Goal: Task Accomplishment & Management: Manage account settings

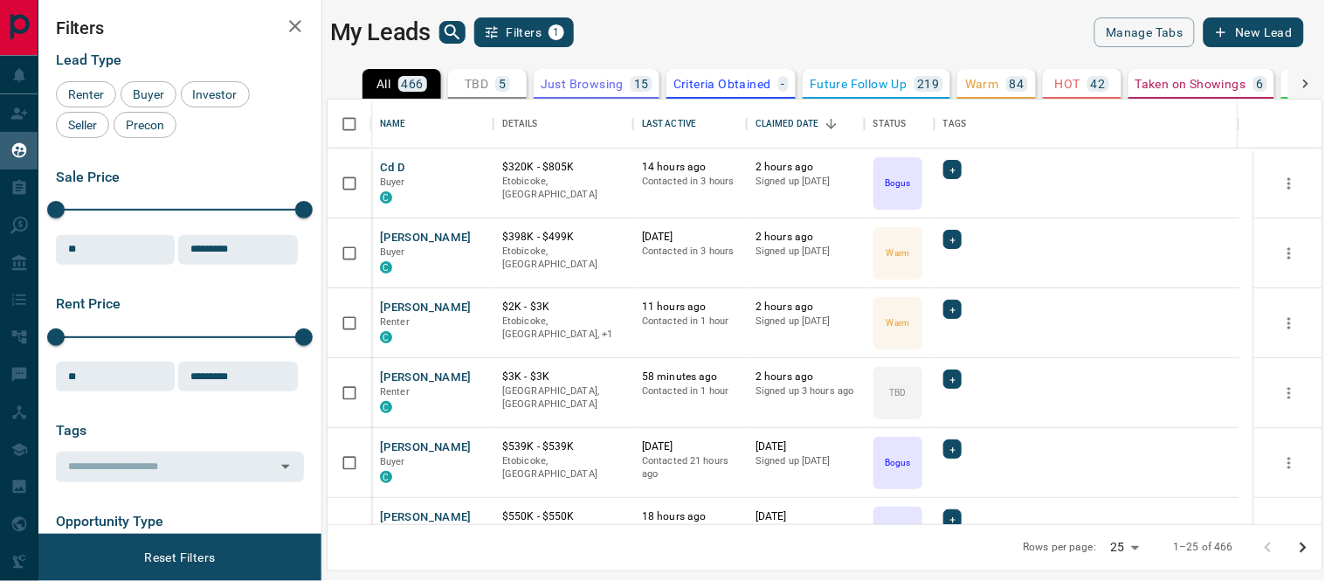
scroll to position [409, 980]
click at [387, 312] on button "[PERSON_NAME]" at bounding box center [426, 307] width 92 height 17
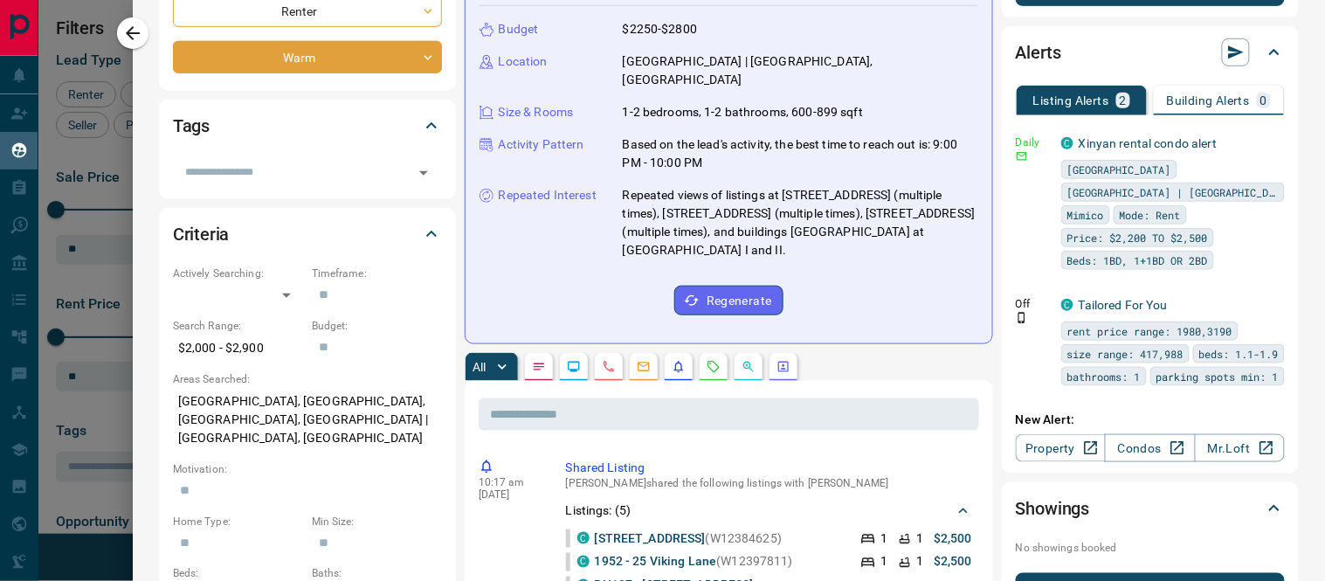
scroll to position [0, 0]
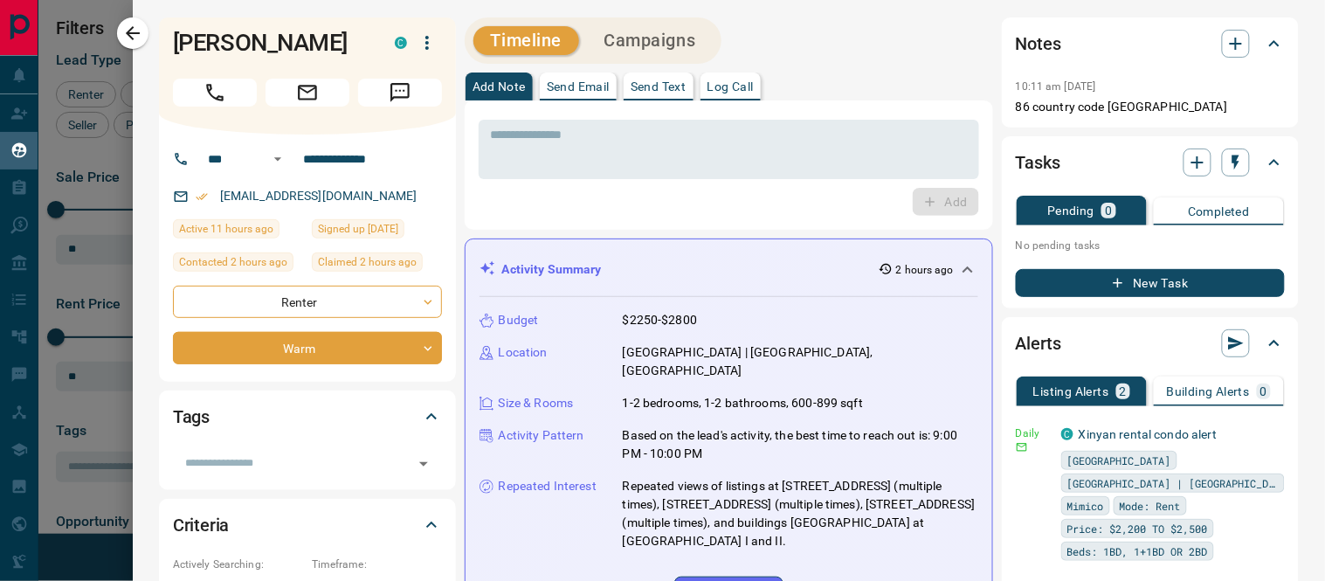
click at [1131, 281] on button "New Task" at bounding box center [1149, 283] width 269 height 28
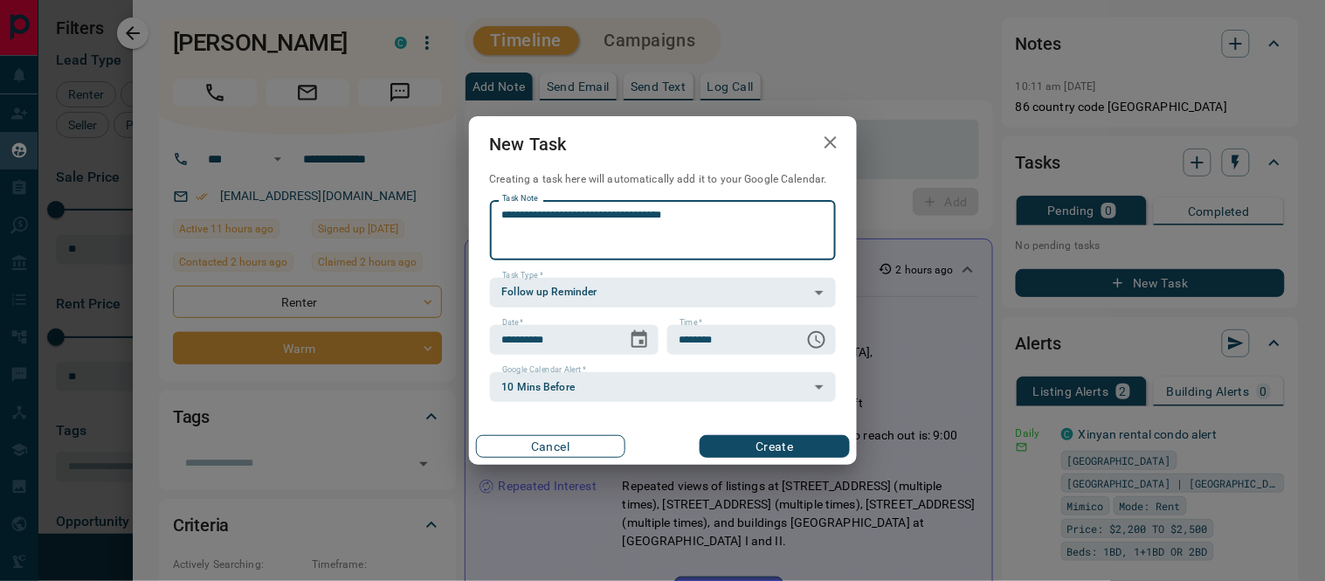
type textarea "**********"
click at [586, 438] on button "Cancel" at bounding box center [550, 446] width 149 height 23
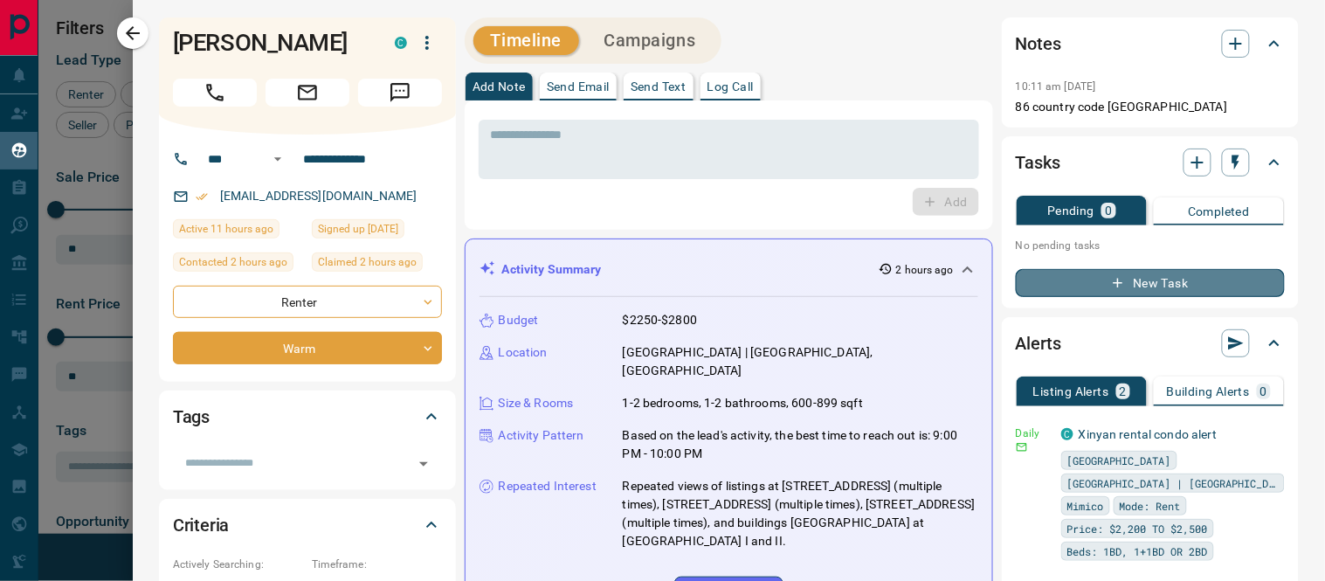
click at [1124, 278] on button "New Task" at bounding box center [1149, 283] width 269 height 28
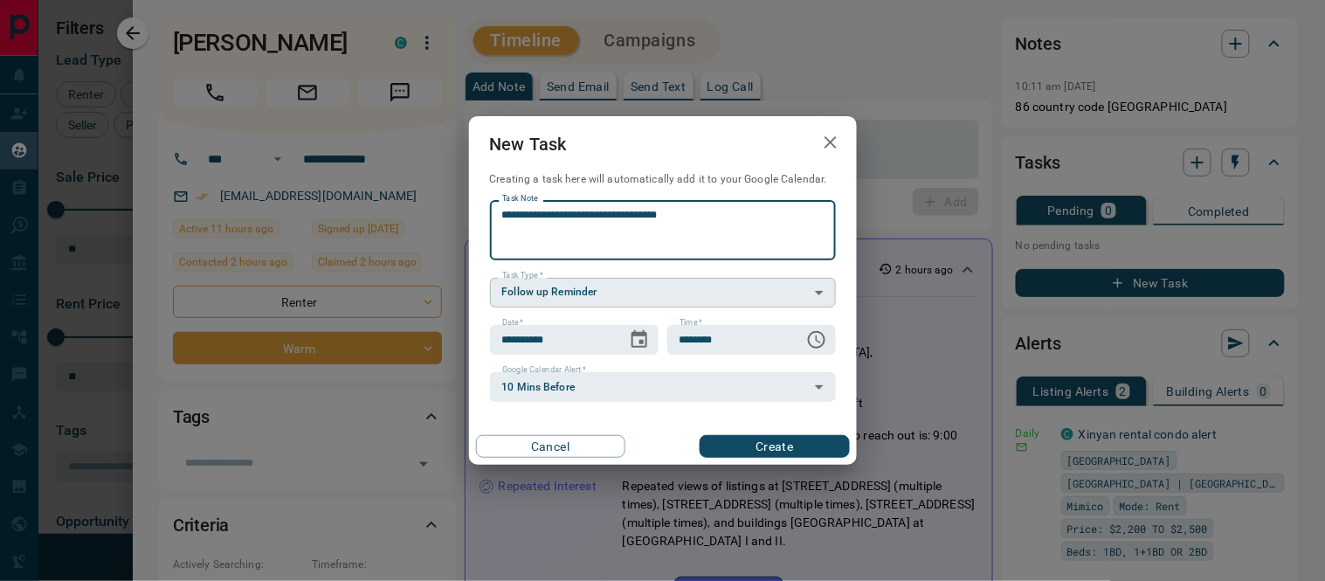
type textarea "**********"
click at [821, 291] on body "Lead Transfers Claim Leads My Leads Tasks Opportunities Deals Campaigns Automat…" at bounding box center [662, 279] width 1325 height 559
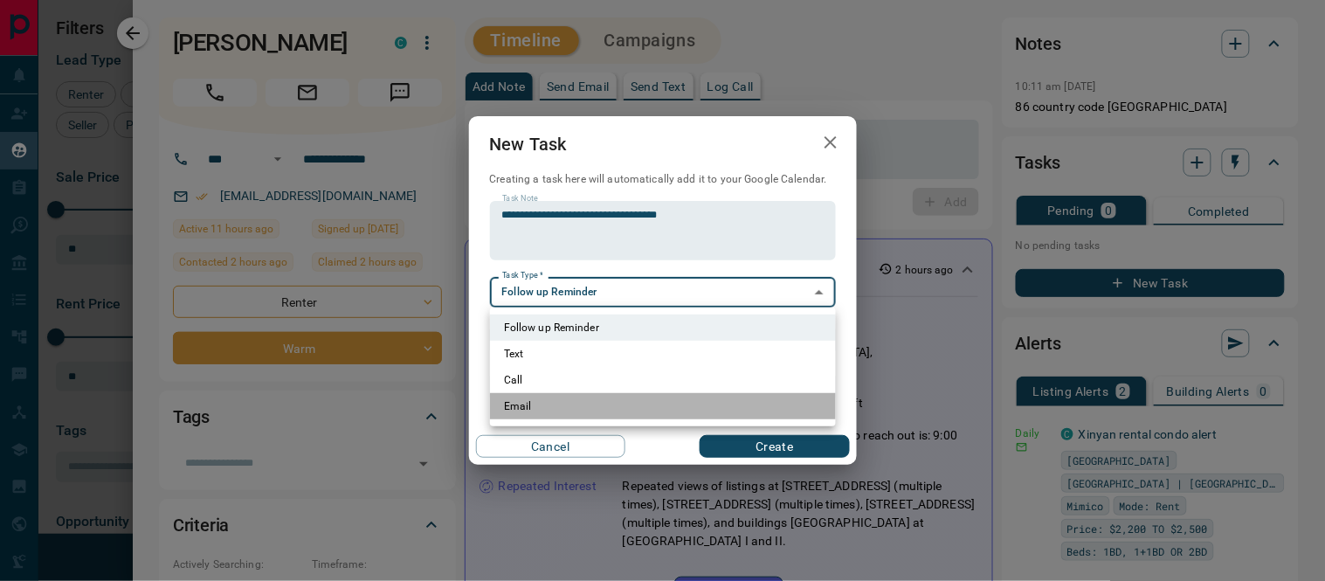
click at [522, 399] on li "Email" at bounding box center [663, 406] width 346 height 26
type input "**********"
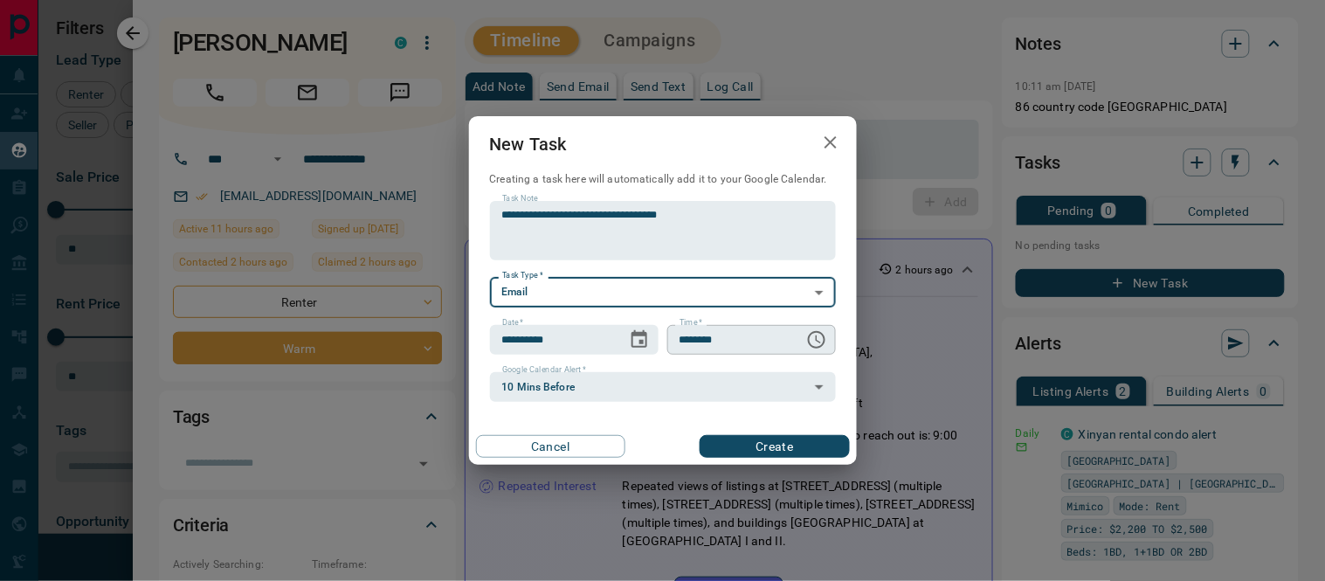
click at [816, 342] on icon "Choose time, selected time is 6:00 AM" at bounding box center [816, 339] width 21 height 21
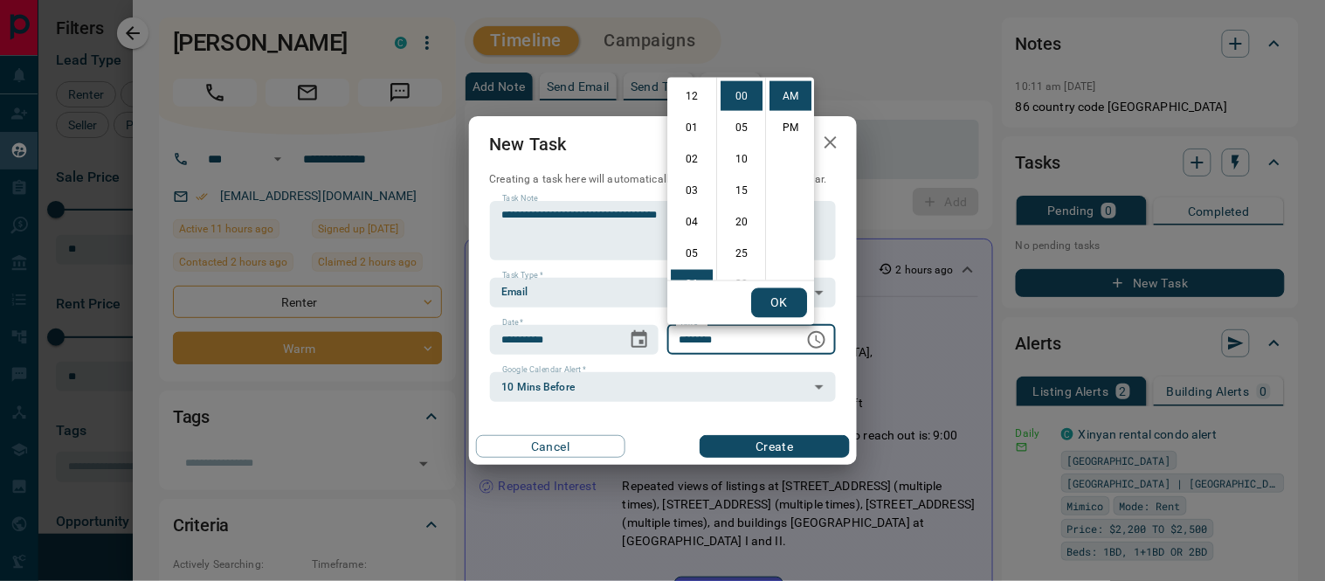
scroll to position [188, 0]
click at [691, 195] on li "09" at bounding box center [692, 191] width 42 height 30
click at [690, 194] on li "03" at bounding box center [692, 191] width 42 height 30
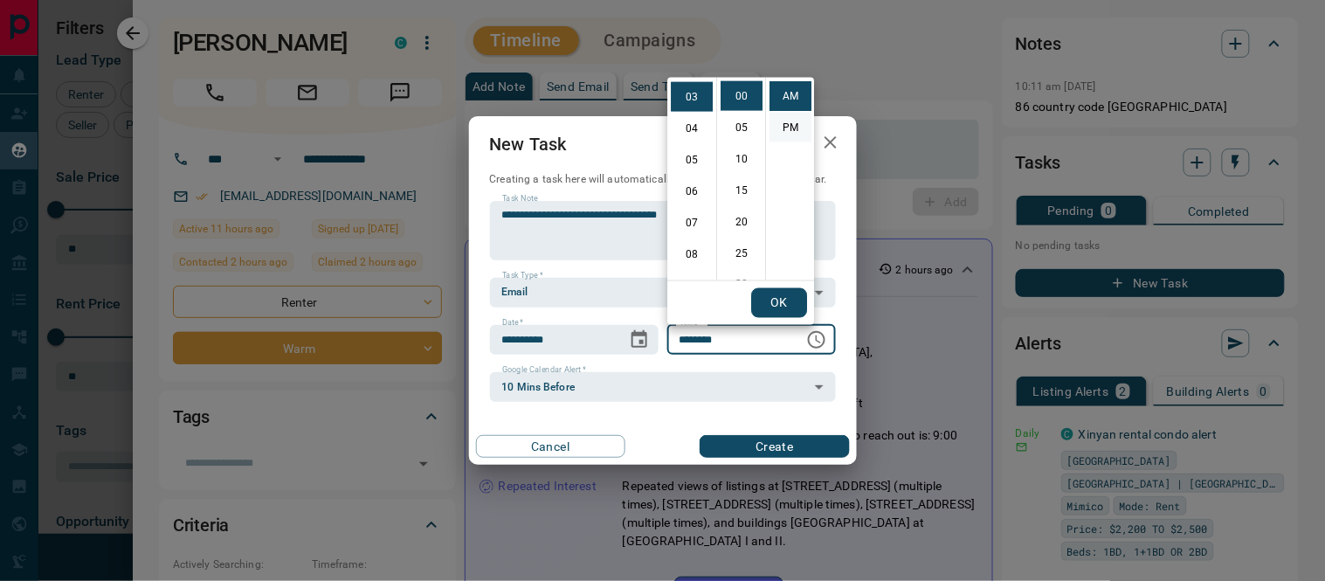
click at [783, 127] on li "PM" at bounding box center [790, 128] width 42 height 30
type input "********"
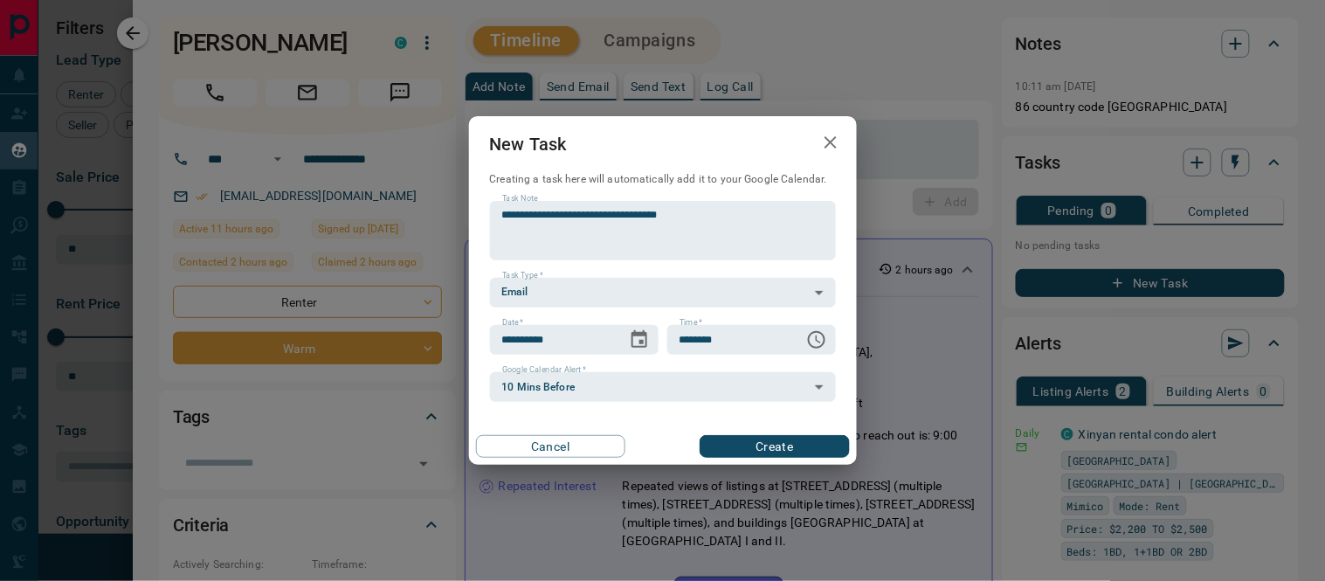
scroll to position [0, 0]
click at [774, 439] on button "Create" at bounding box center [773, 446] width 149 height 23
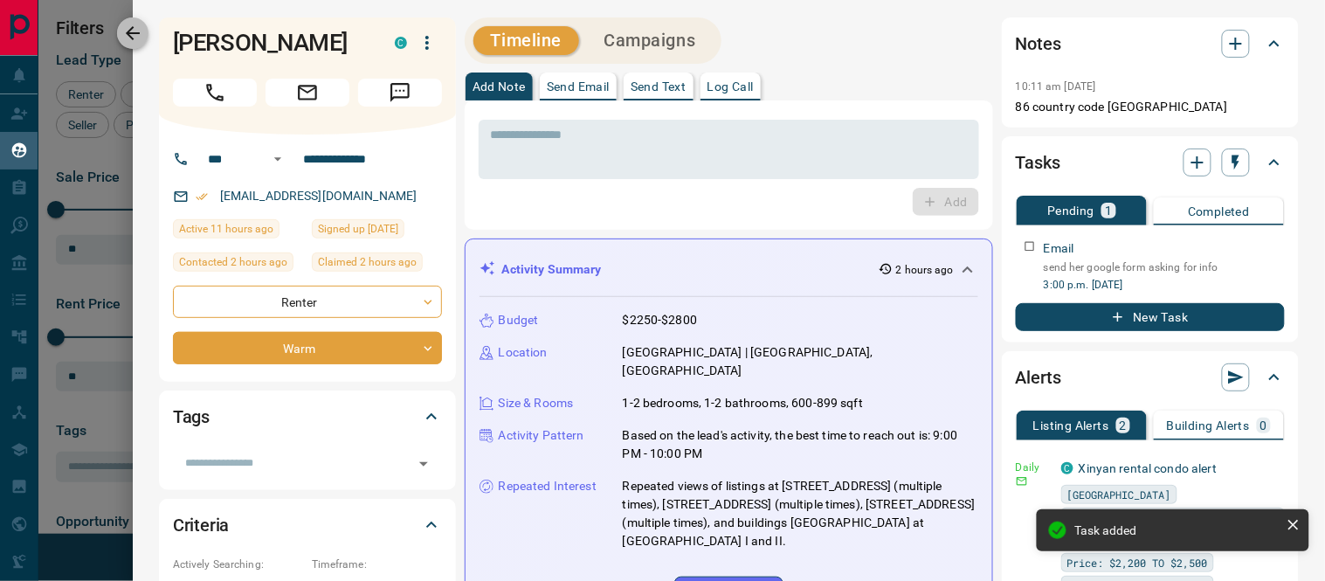
click at [122, 33] on icon "button" at bounding box center [132, 33] width 21 height 21
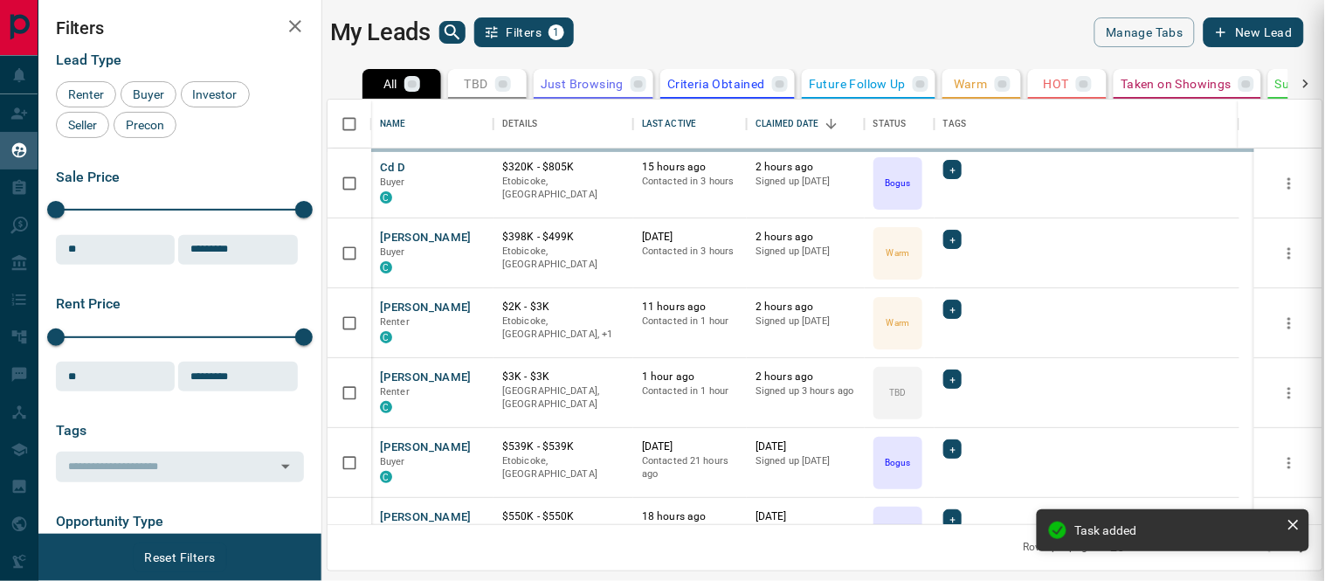
click at [425, 372] on div at bounding box center [662, 290] width 1325 height 581
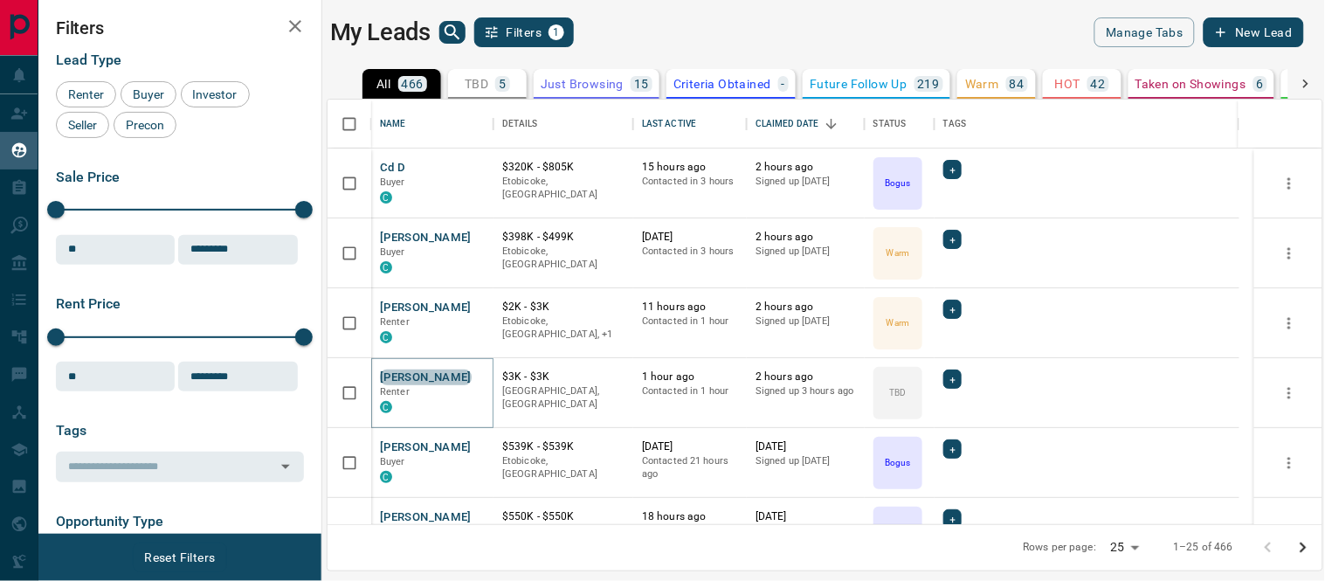
click at [431, 375] on button "[PERSON_NAME]" at bounding box center [426, 377] width 92 height 17
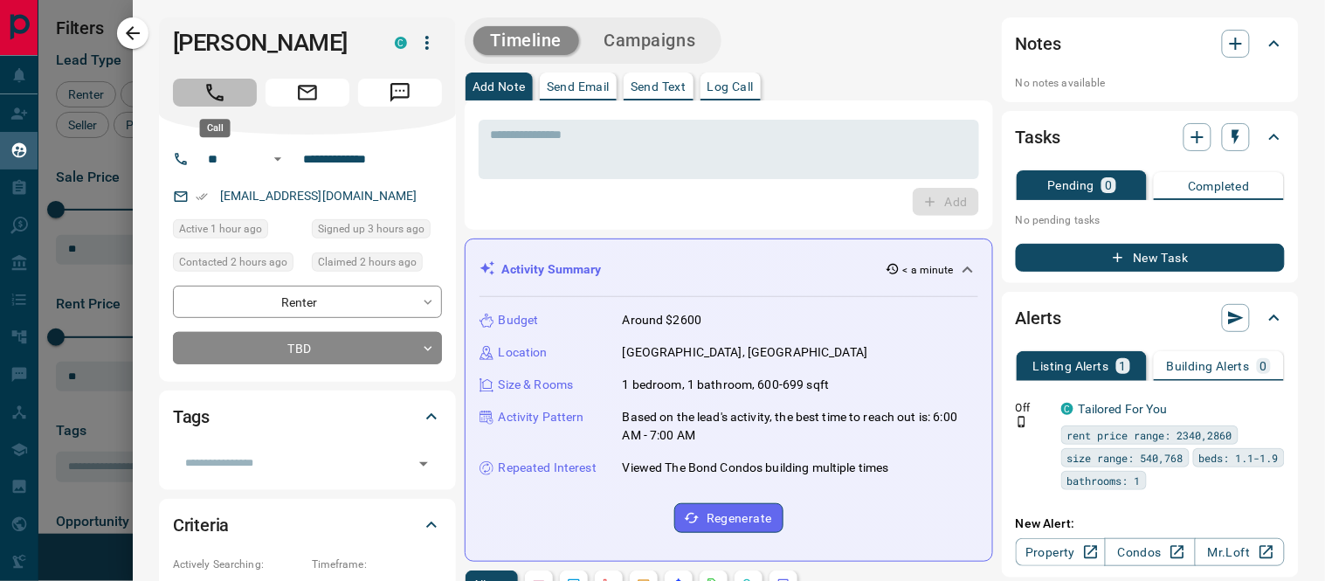
click at [219, 105] on button "Call" at bounding box center [215, 93] width 84 height 28
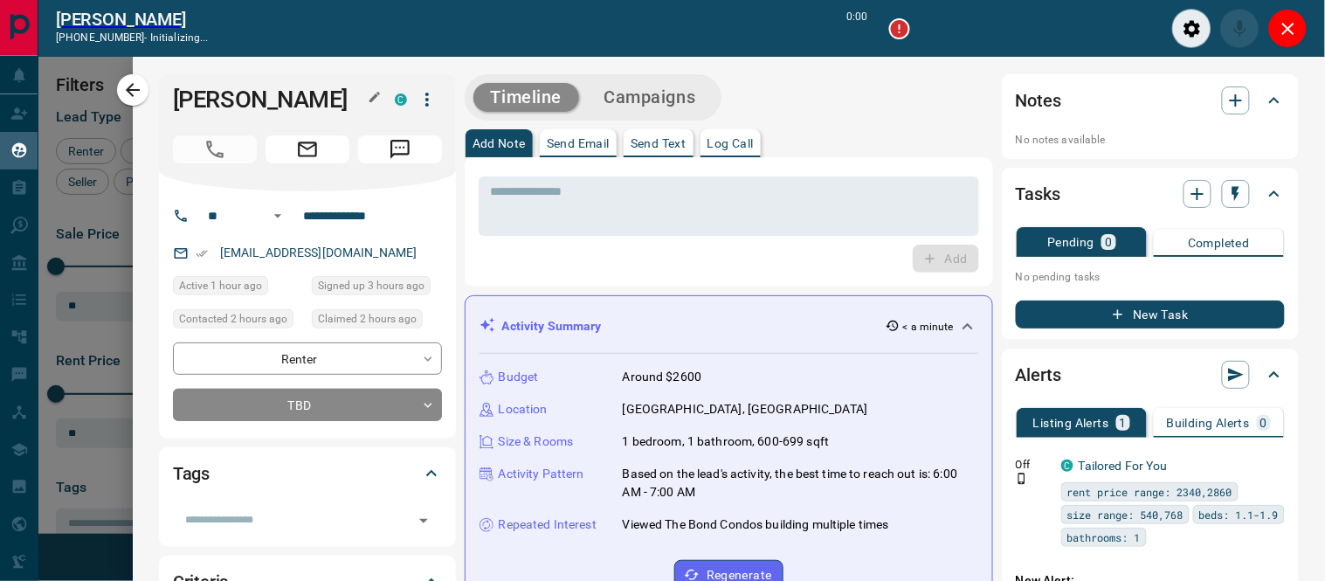
scroll to position [15, 15]
type input "*******"
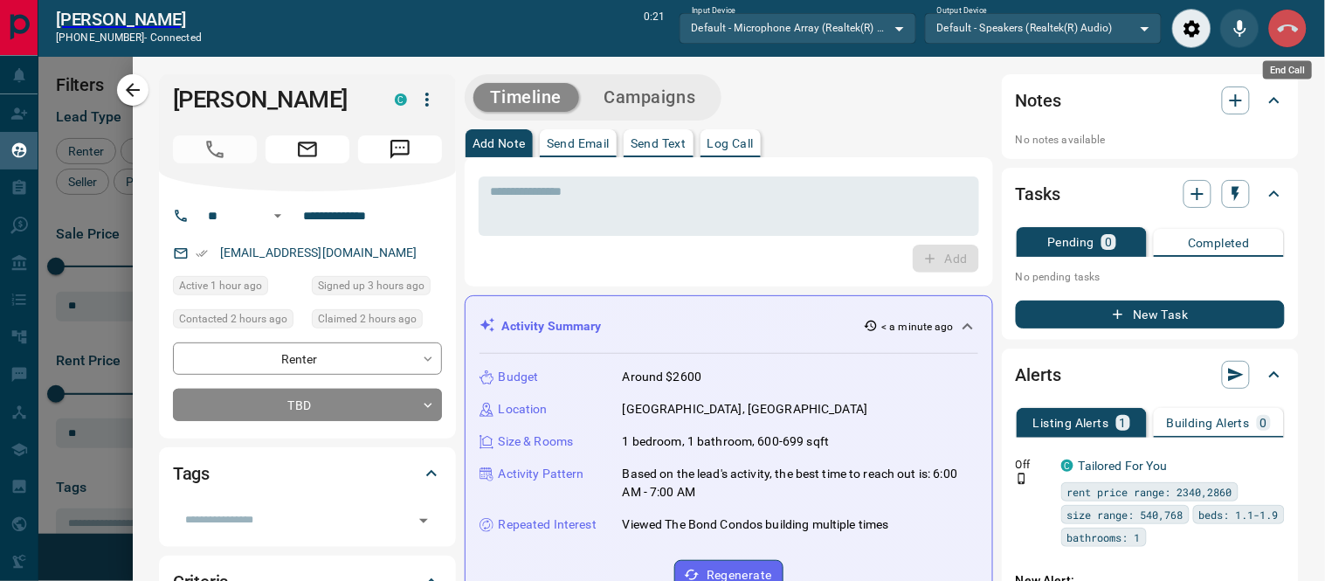
click at [1277, 31] on icon "End Call" at bounding box center [1287, 28] width 21 height 21
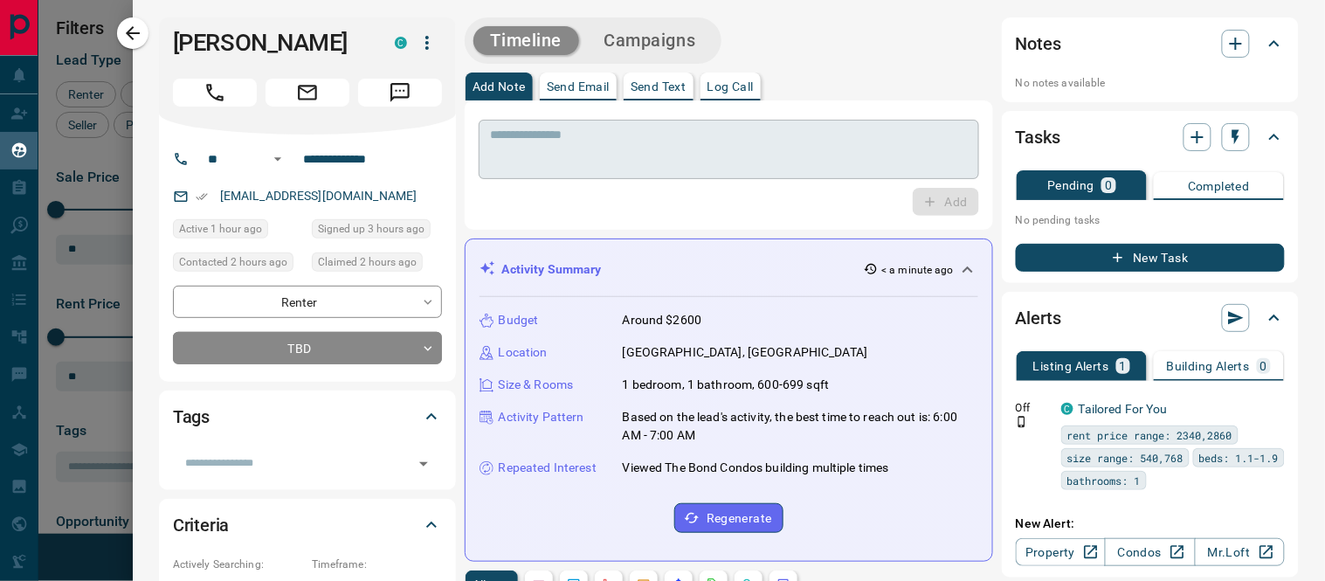
scroll to position [409, 980]
click at [727, 84] on p "Log Call" at bounding box center [730, 86] width 46 height 12
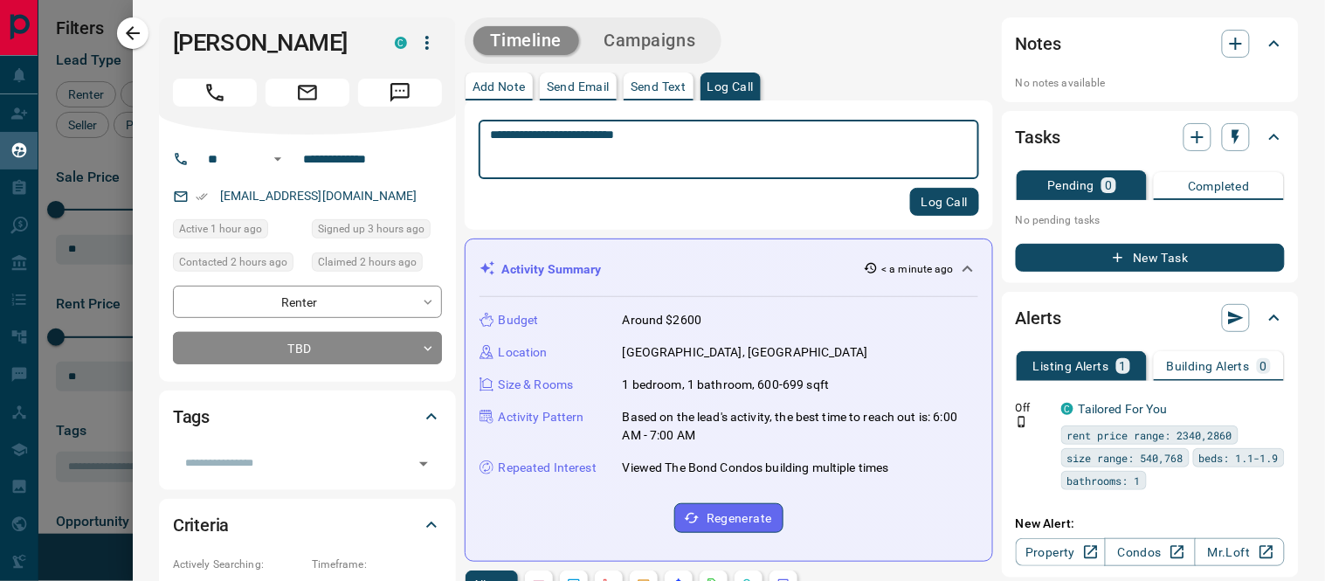
type textarea "**********"
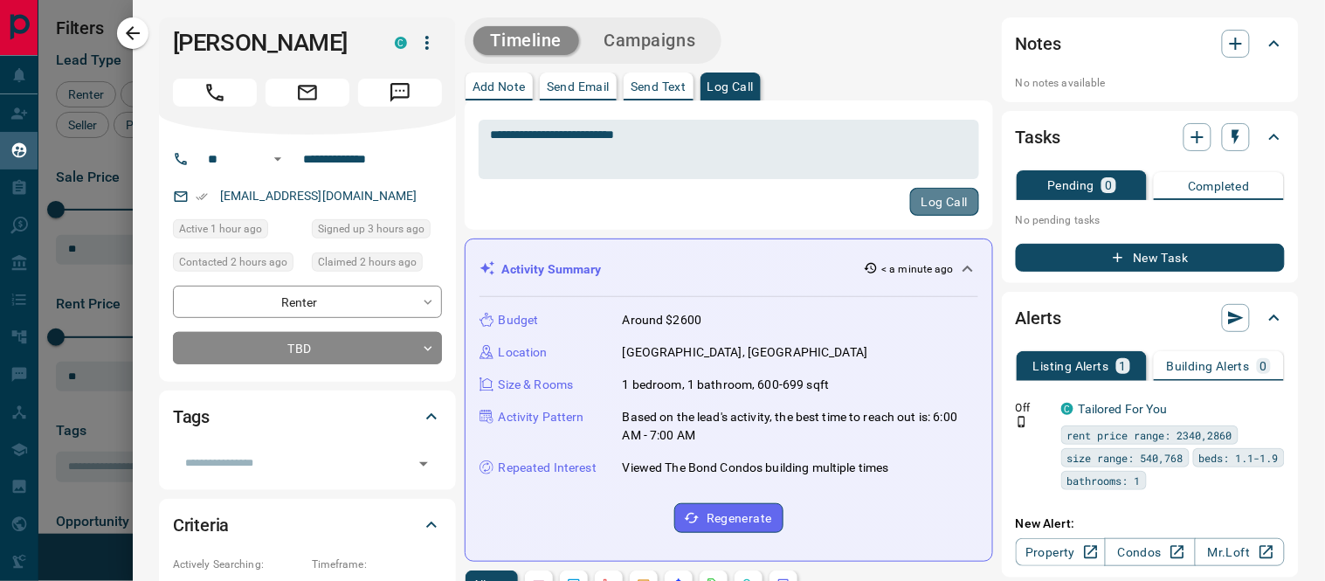
click at [918, 193] on button "Log Call" at bounding box center [944, 202] width 69 height 28
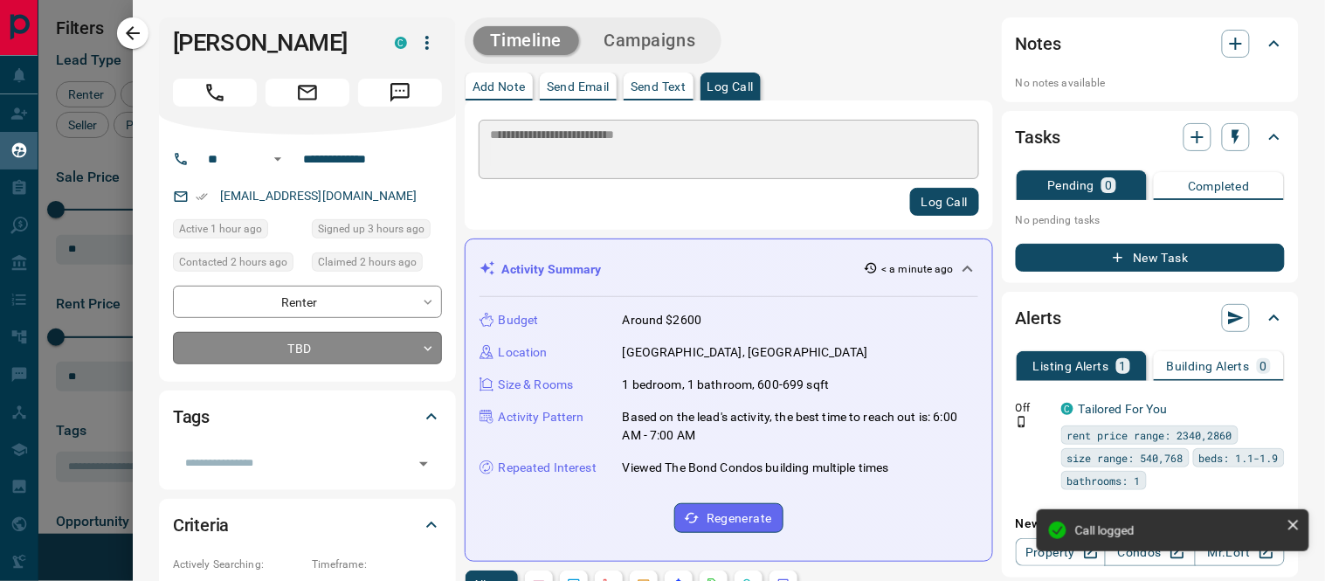
click at [430, 355] on body "Lead Transfers Claim Leads My Leads Tasks Opportunities Deals Campaigns Automat…" at bounding box center [662, 279] width 1325 height 559
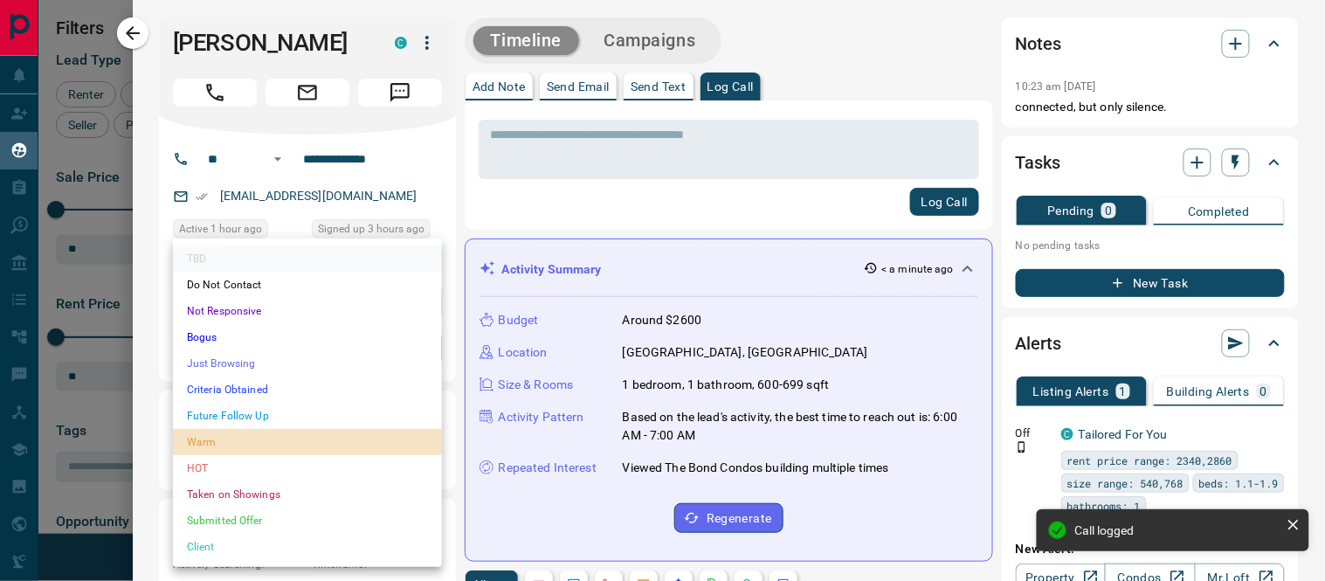
click at [199, 444] on li "Warm" at bounding box center [307, 442] width 269 height 26
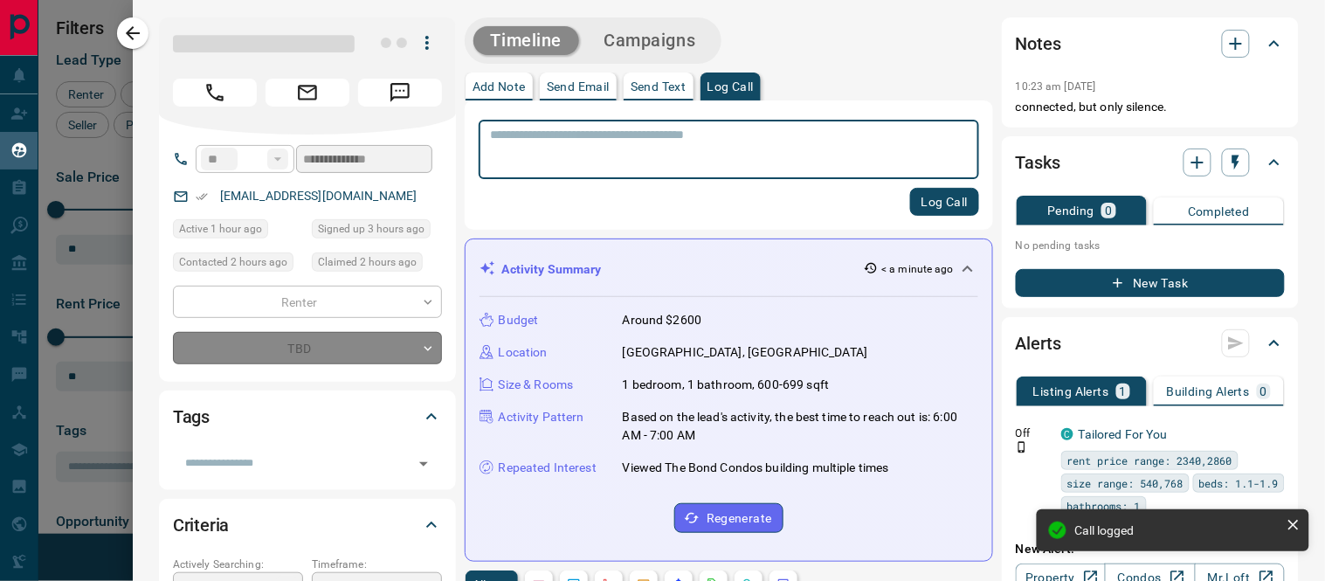
type input "*"
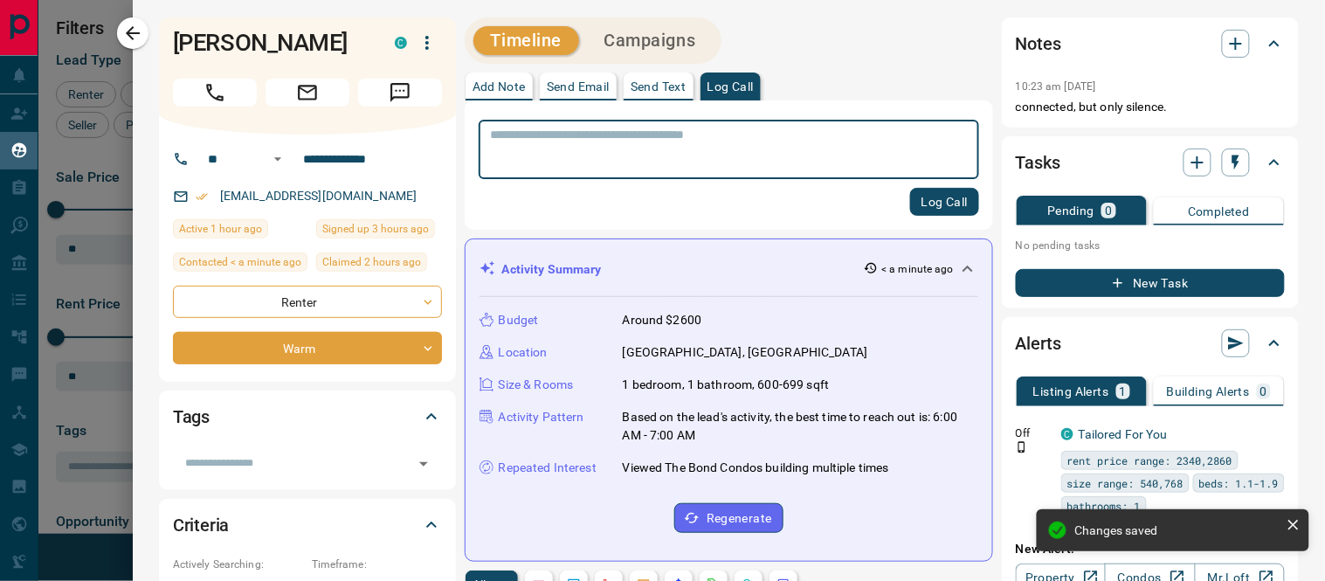
scroll to position [291, 0]
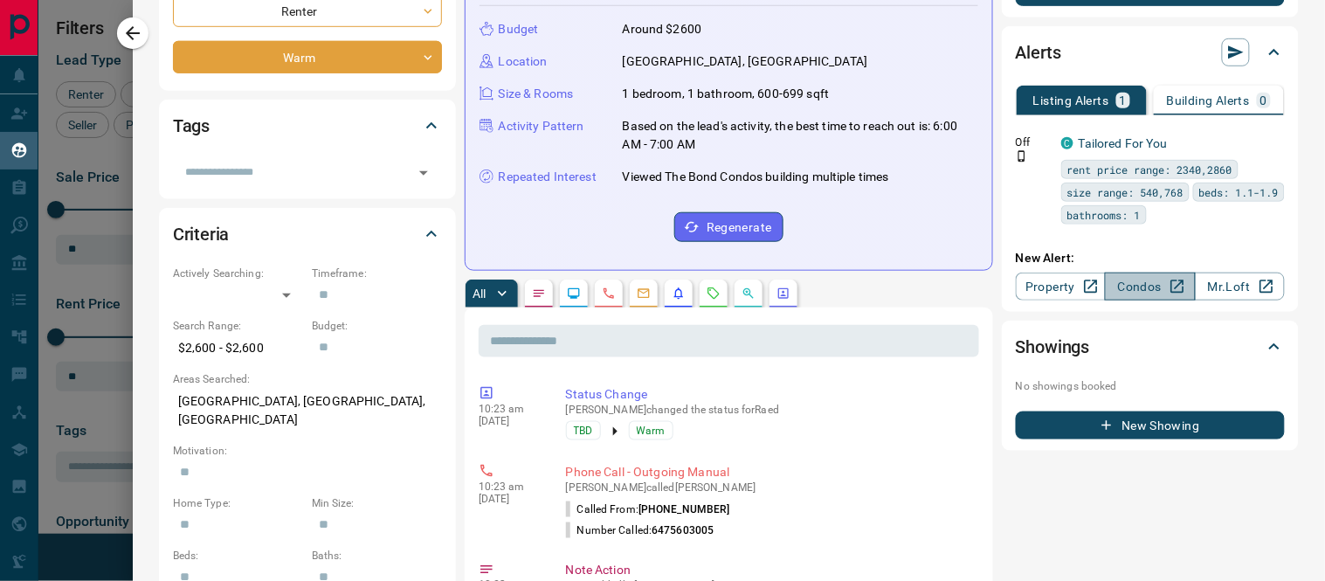
click at [1139, 291] on link "Condos" at bounding box center [1150, 286] width 90 height 28
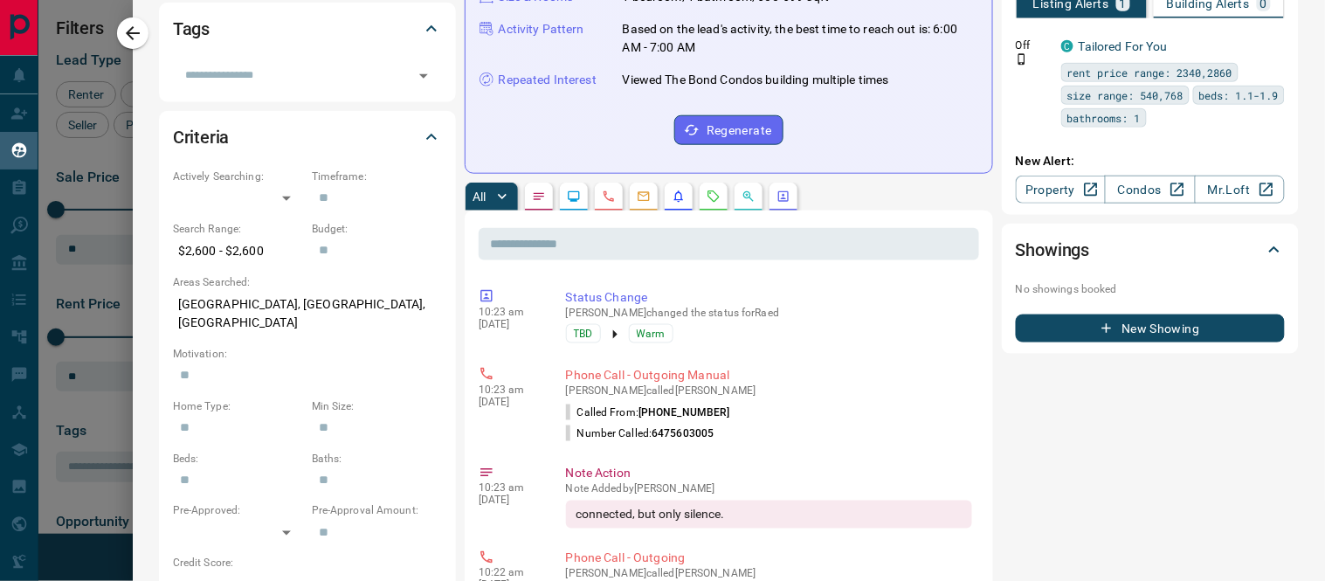
scroll to position [0, 0]
